Goal: Task Accomplishment & Management: Use online tool/utility

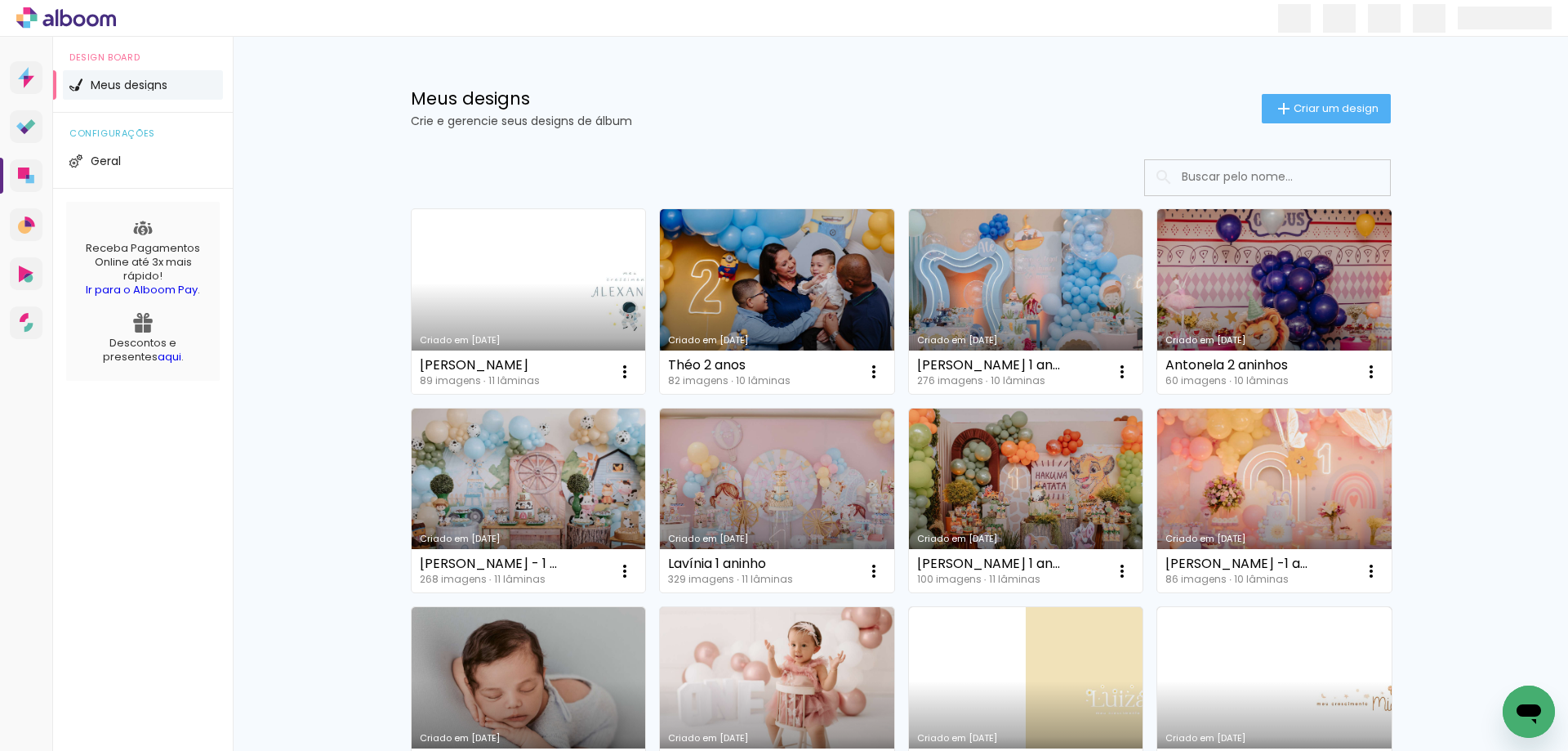
click at [551, 280] on link "Criado em [DATE]" at bounding box center [528, 302] width 234 height 185
